Goal: Task Accomplishment & Management: Use online tool/utility

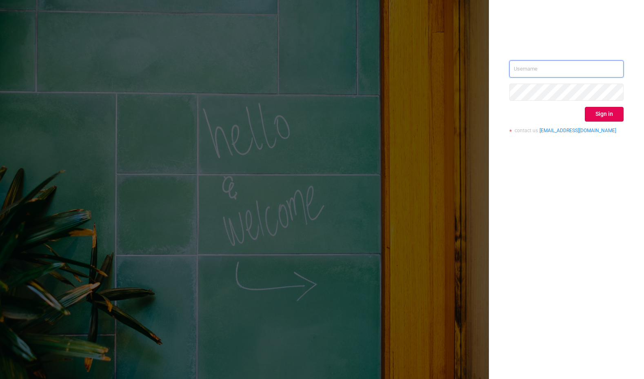
click at [536, 71] on input "text" at bounding box center [566, 68] width 114 height 17
type input "phillip@protected.media"
click at [592, 116] on button "Sign in" at bounding box center [604, 114] width 39 height 15
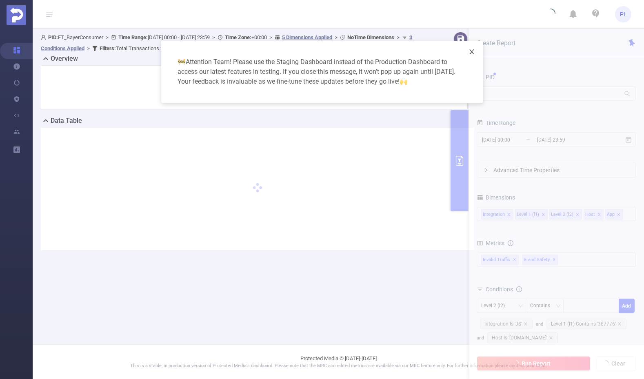
click at [472, 51] on icon "icon: close" at bounding box center [471, 52] width 7 height 7
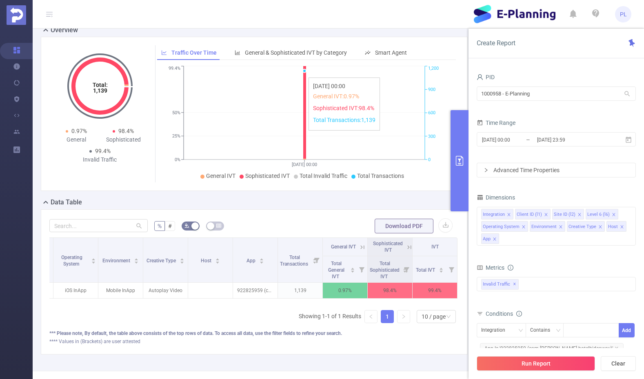
scroll to position [29, 0]
click at [406, 246] on icon at bounding box center [409, 246] width 7 height 7
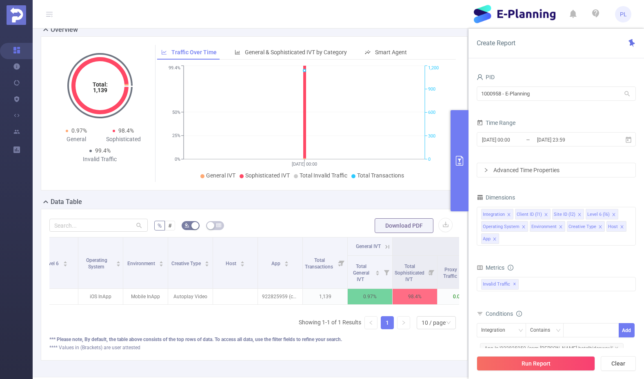
scroll to position [0, 149]
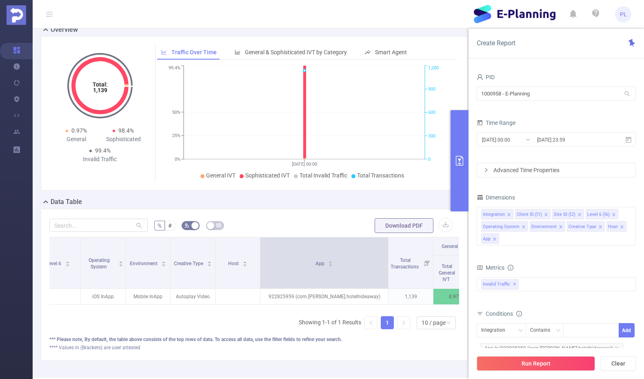
drag, startPoint x: 305, startPoint y: 249, endPoint x: 388, endPoint y: 253, distance: 83.0
click at [388, 253] on tr "Integration Client ID Site ID Level 6 Operating System Environment Creative Typ…" at bounding box center [391, 246] width 981 height 18
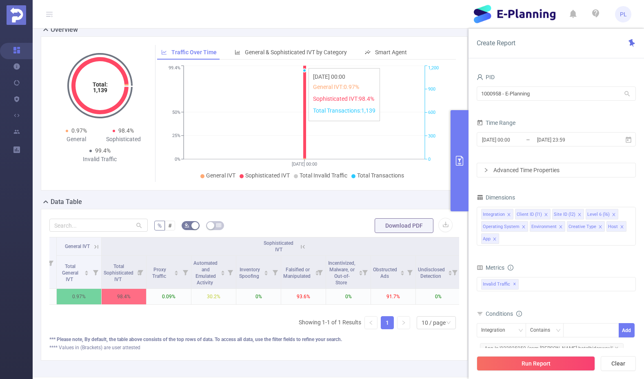
scroll to position [29, 0]
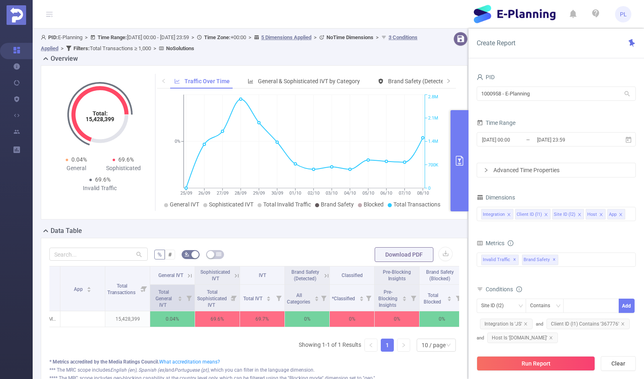
scroll to position [0, 182]
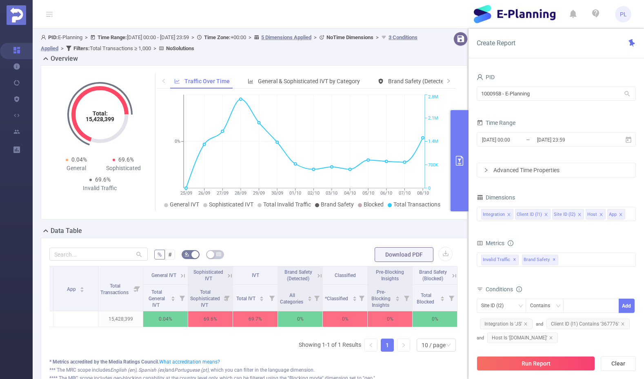
click at [228, 276] on icon at bounding box center [230, 276] width 4 height 4
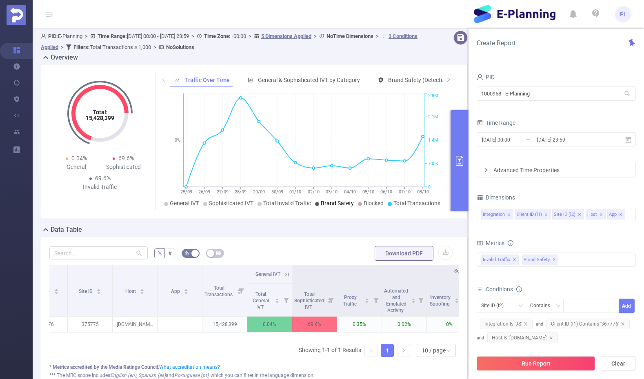
scroll to position [15, 0]
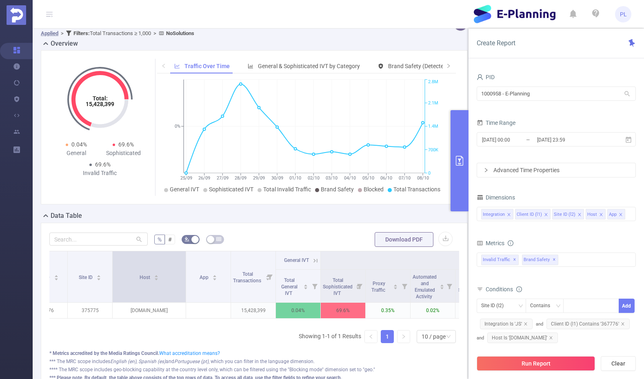
drag, startPoint x: 157, startPoint y: 260, endPoint x: 195, endPoint y: 263, distance: 38.9
click at [188, 263] on span at bounding box center [186, 276] width 4 height 51
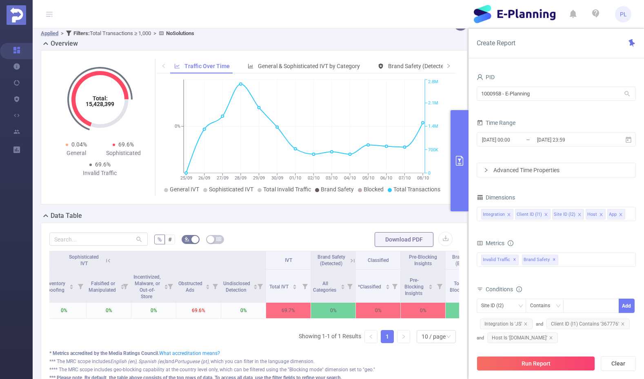
scroll to position [0, 535]
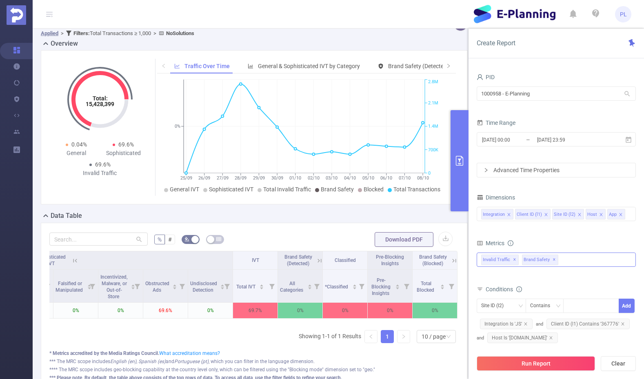
click at [553, 260] on span "✕" at bounding box center [554, 260] width 3 height 10
click at [540, 259] on div "Invalid Traffic ✕" at bounding box center [556, 260] width 159 height 14
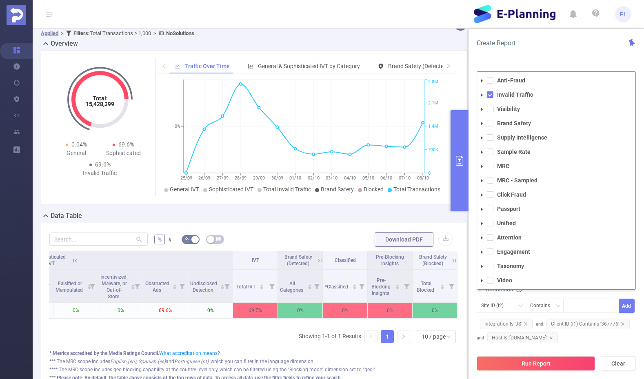
click at [490, 108] on span at bounding box center [490, 109] width 7 height 7
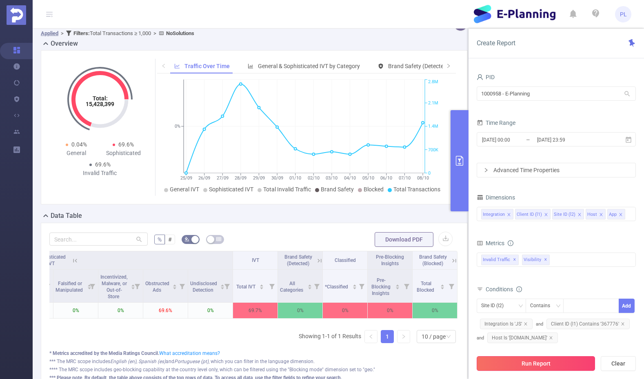
click at [544, 364] on button "Run Report" at bounding box center [536, 363] width 118 height 15
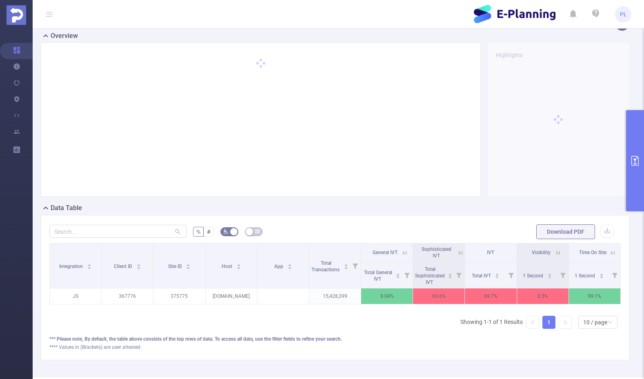
click at [556, 255] on icon at bounding box center [558, 253] width 4 height 4
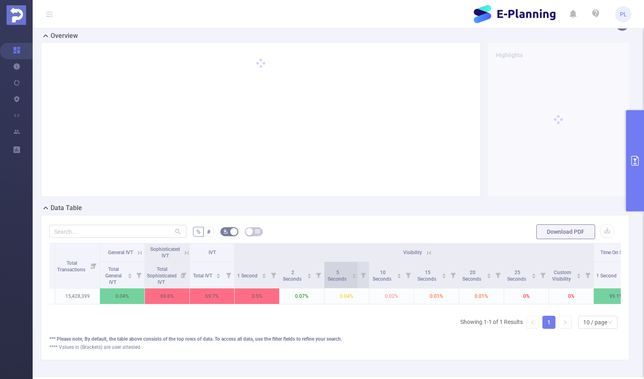
scroll to position [0, 245]
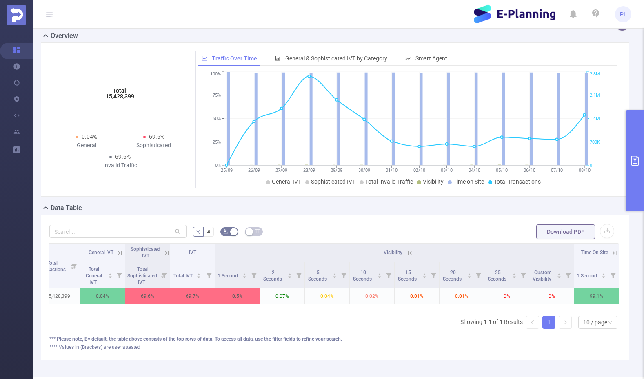
click at [406, 257] on icon at bounding box center [409, 252] width 7 height 7
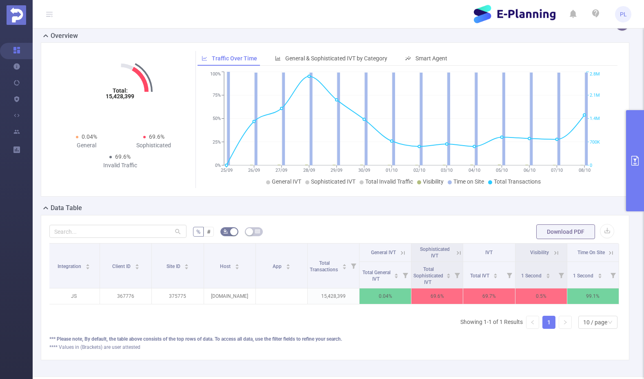
scroll to position [0, 0]
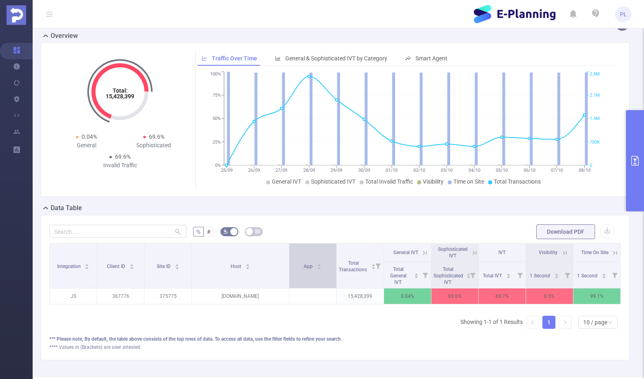
drag, startPoint x: 254, startPoint y: 264, endPoint x: 288, endPoint y: 264, distance: 33.9
click at [288, 262] on tr "Integration Client ID Site ID Host App Total Transactions General IVT Sophistic…" at bounding box center [335, 253] width 571 height 18
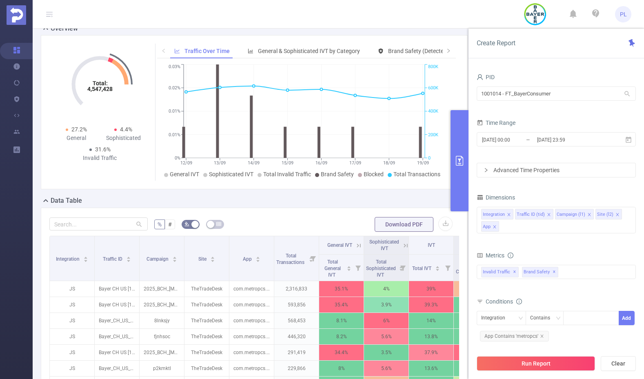
scroll to position [150, 0]
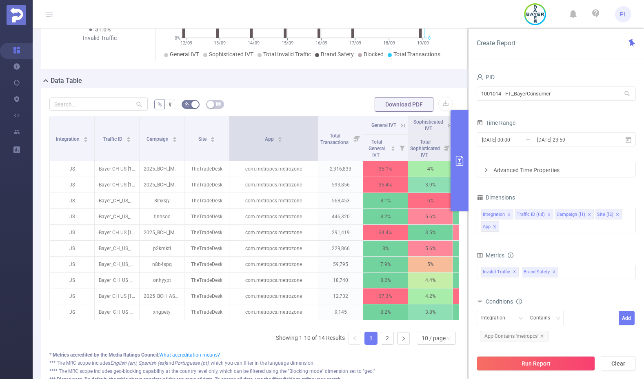
drag, startPoint x: 273, startPoint y: 127, endPoint x: 317, endPoint y: 127, distance: 44.1
click at [317, 127] on span at bounding box center [318, 138] width 4 height 44
